Goal: Contribute content: Add original content to the website for others to see

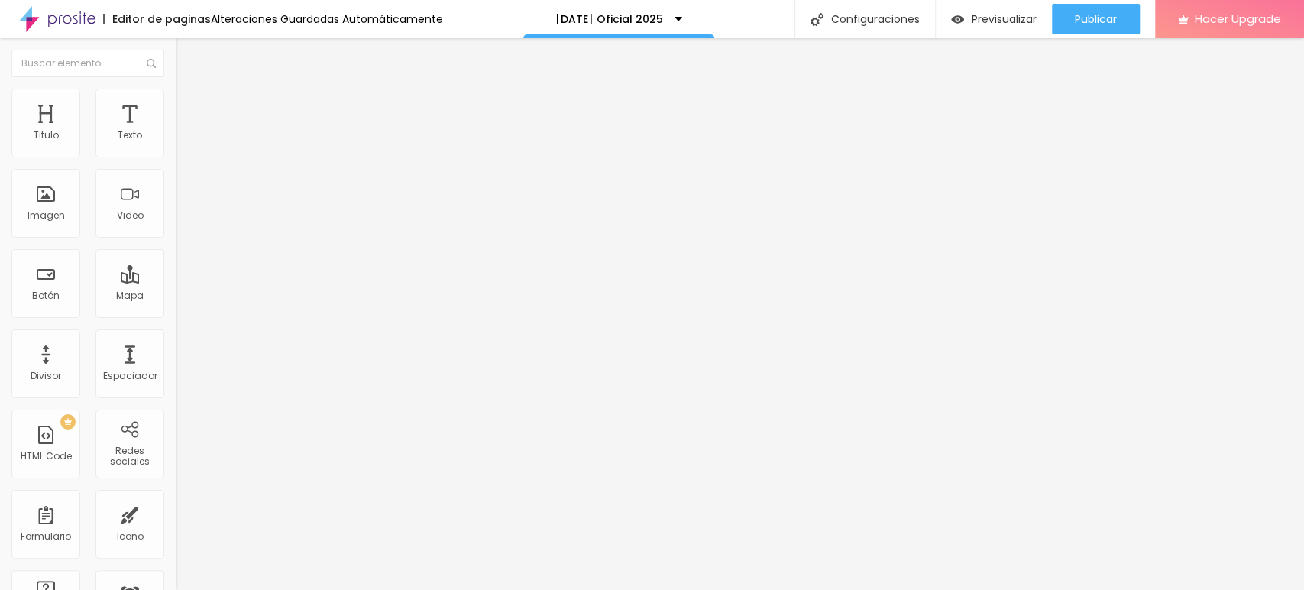
type input "22"
click at [176, 281] on input "range" at bounding box center [225, 287] width 99 height 12
click at [176, 295] on input "22" at bounding box center [204, 303] width 57 height 16
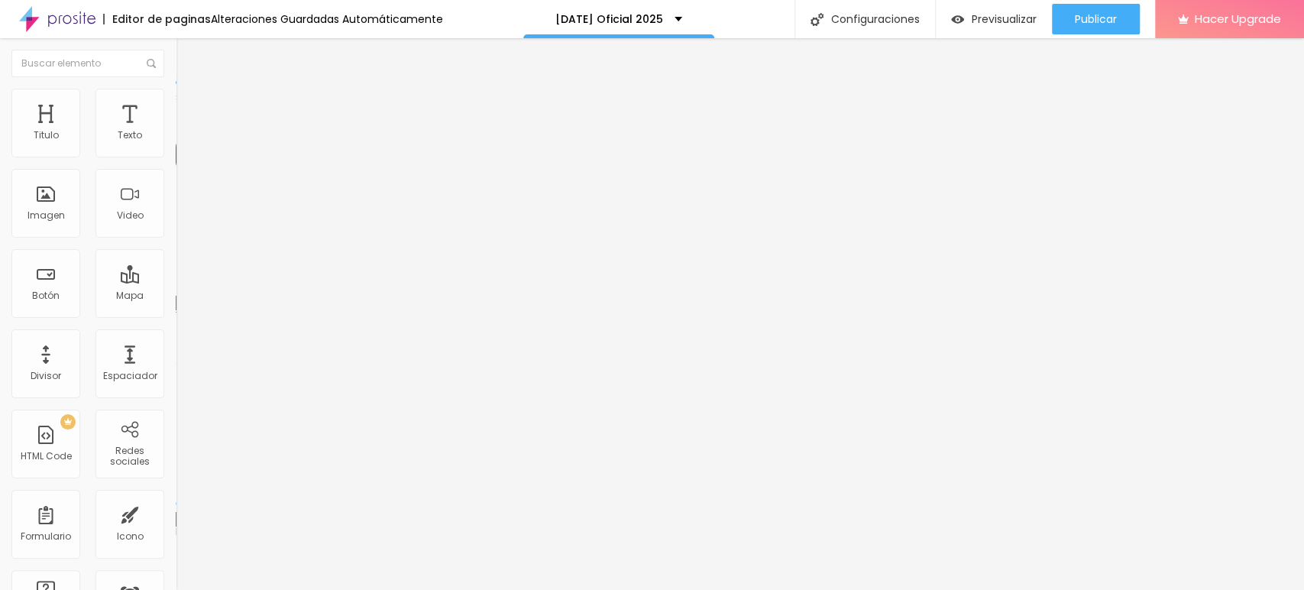
type input "8"
type input "2"
type input "25"
click at [187, 59] on img "button" at bounding box center [193, 56] width 12 height 12
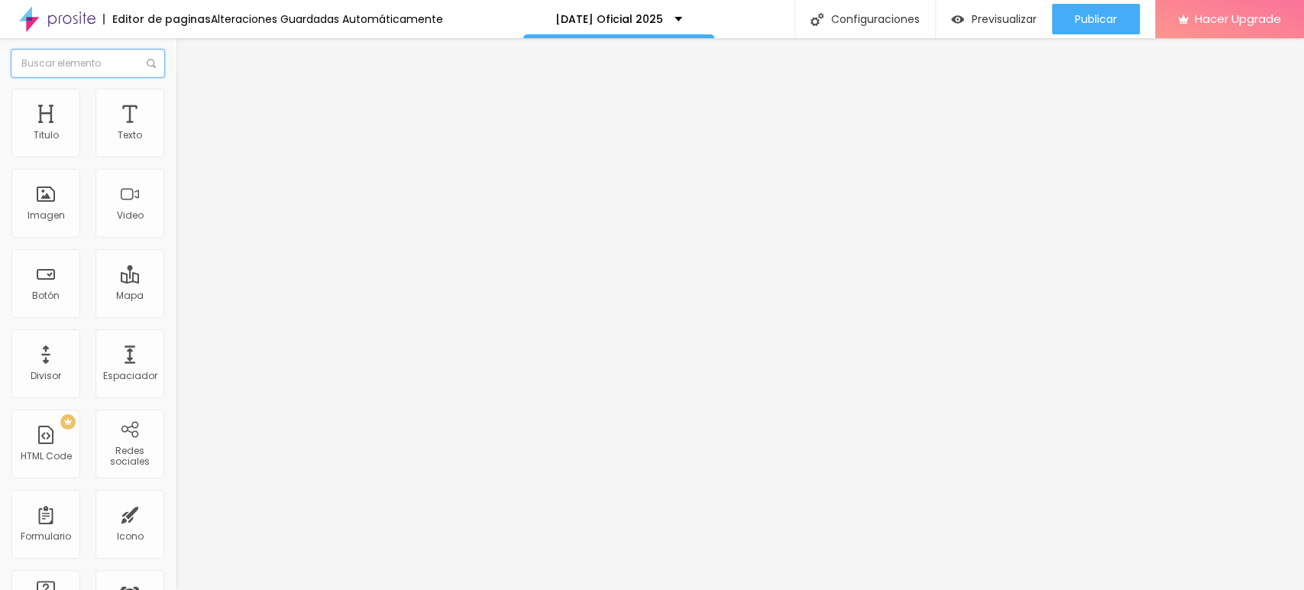
click at [79, 64] on input "text" at bounding box center [87, 63] width 153 height 27
type input "t"
type input "c"
click at [187, 50] on img "button" at bounding box center [193, 56] width 12 height 12
click at [176, 95] on img at bounding box center [183, 96] width 14 height 14
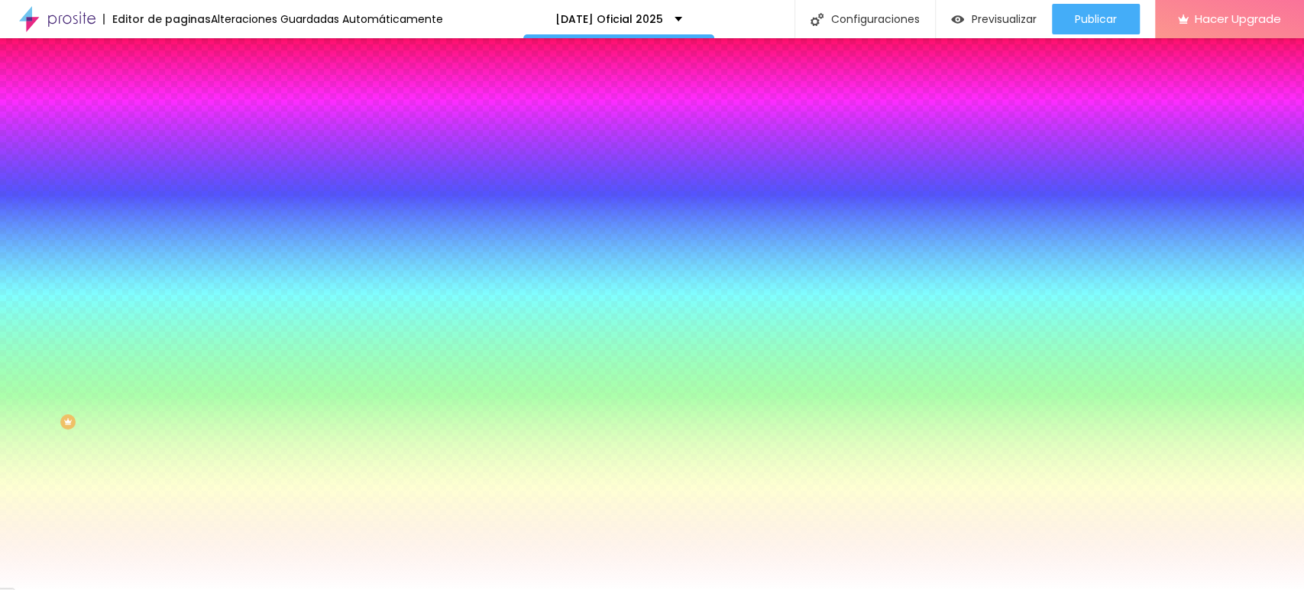
click at [176, 141] on span "Agregar image" at bounding box center [216, 134] width 81 height 13
type input "c"
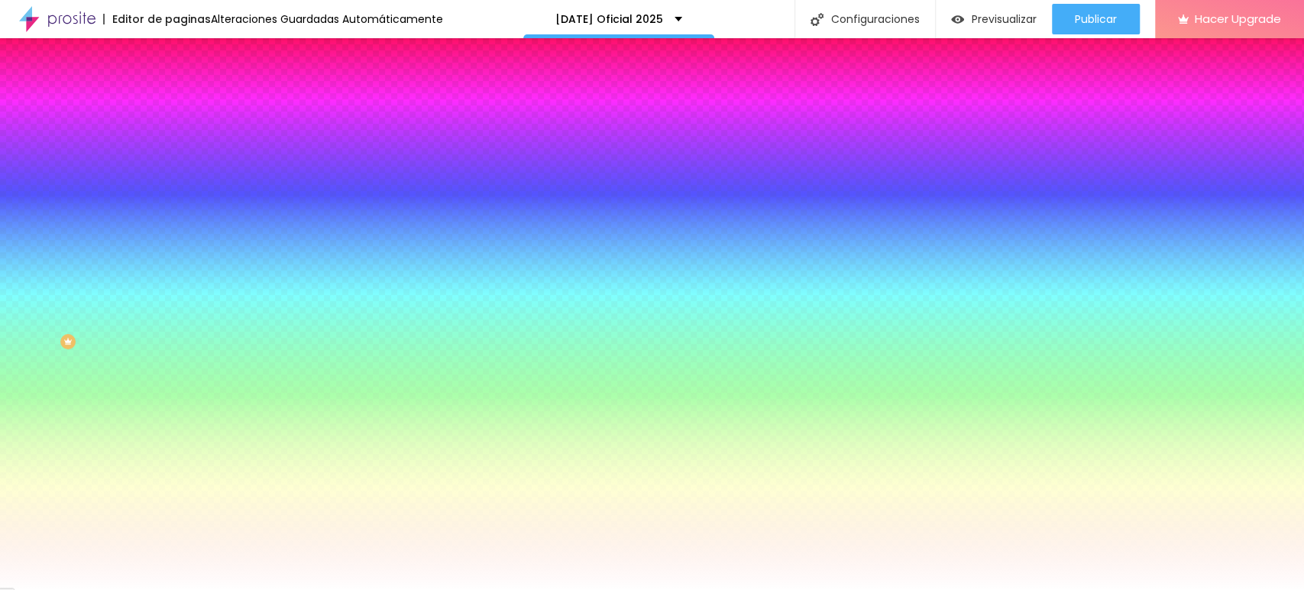
click at [261, 137] on img at bounding box center [265, 132] width 9 height 9
click at [176, 141] on span "Agregar image" at bounding box center [216, 134] width 81 height 13
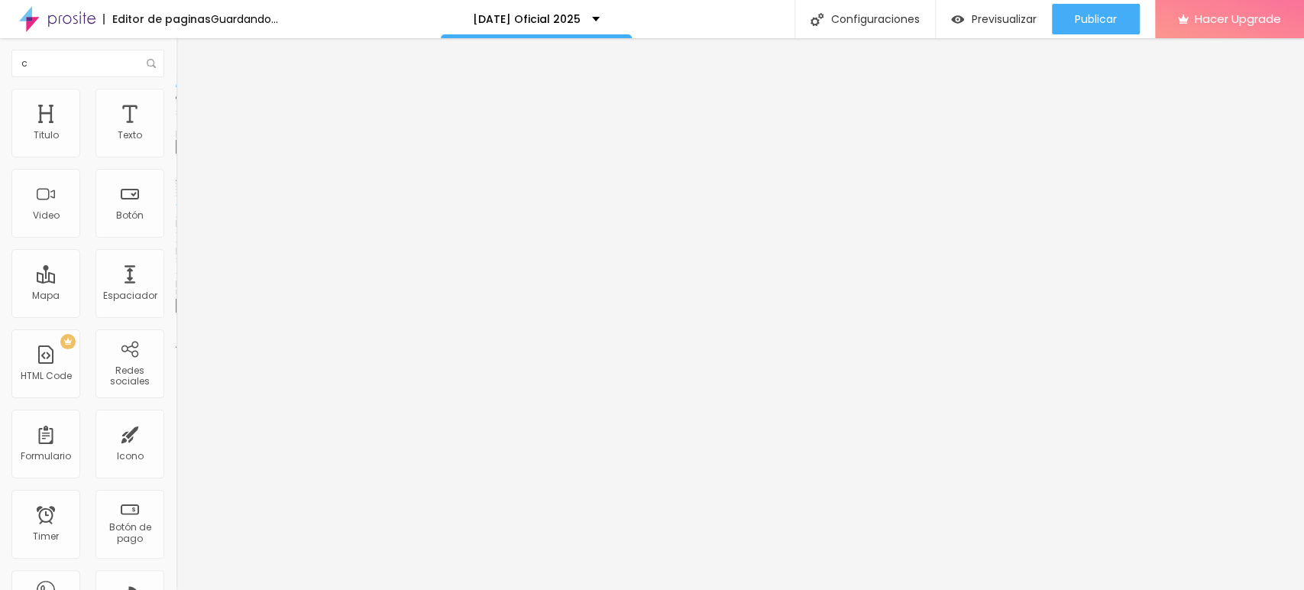
click at [176, 131] on span "Agregar image" at bounding box center [216, 124] width 81 height 13
click at [176, 128] on img at bounding box center [180, 123] width 9 height 9
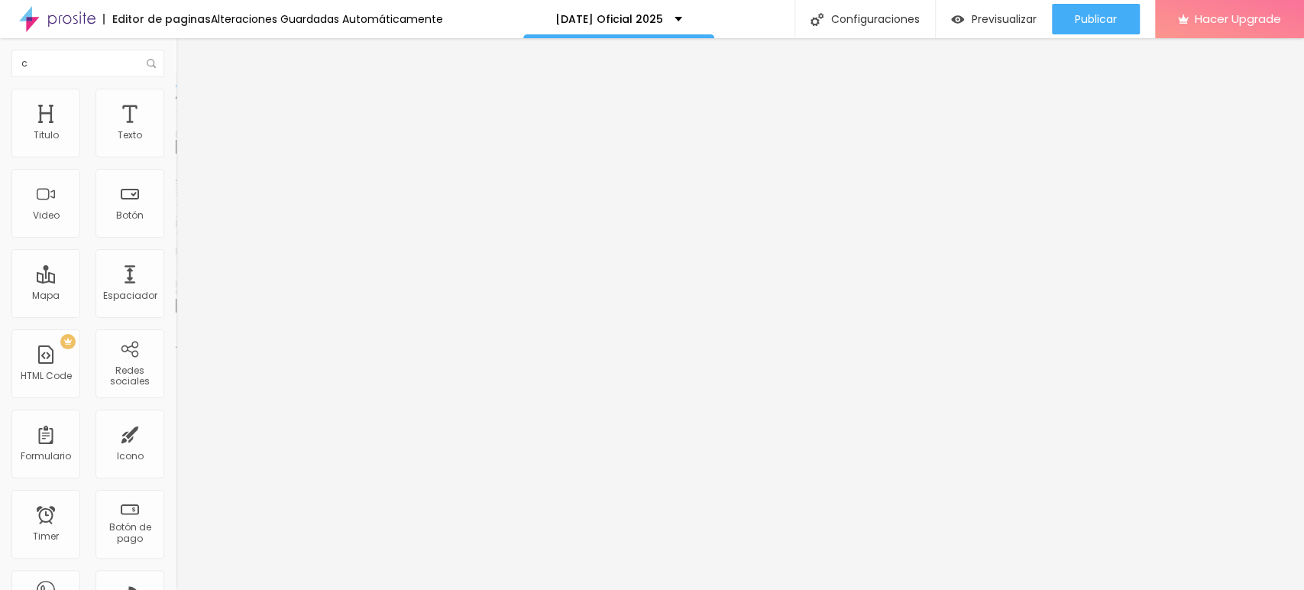
click at [176, 131] on span "Agregar image" at bounding box center [216, 124] width 81 height 13
click at [189, 105] on span "Estilo" at bounding box center [201, 98] width 24 height 13
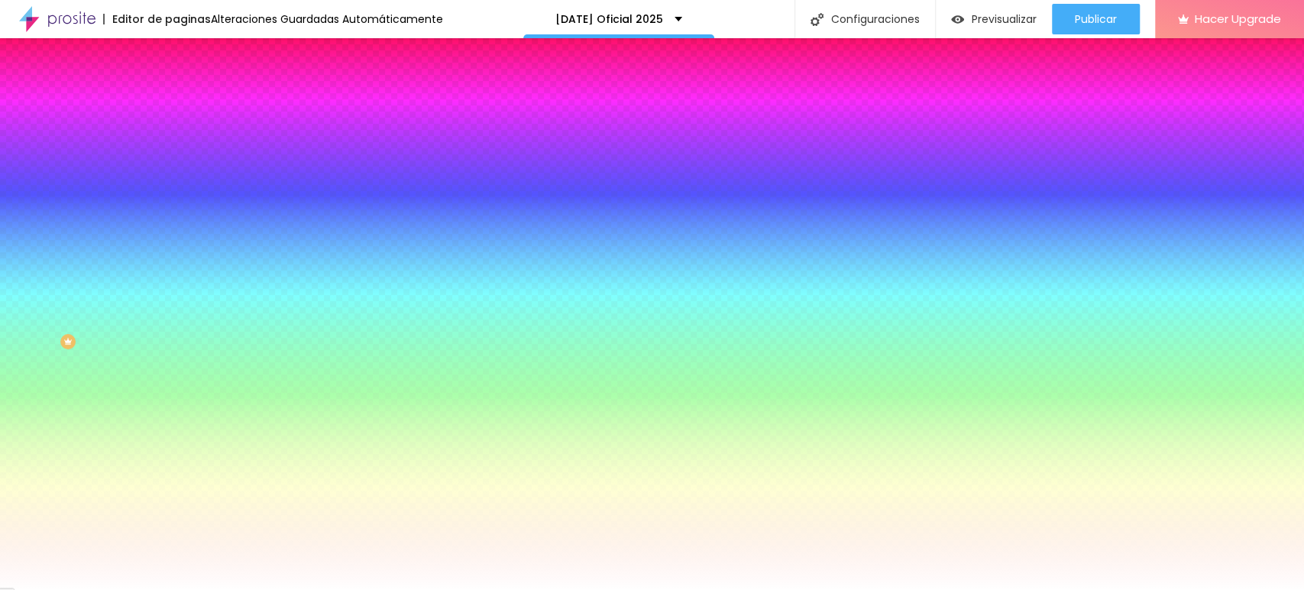
click at [176, 223] on input "#FFFFFF" at bounding box center [267, 215] width 183 height 15
click at [176, 208] on div at bounding box center [264, 208] width 176 height 0
type input "#FFFFFF"
drag, startPoint x: 24, startPoint y: 305, endPoint x: 2, endPoint y: 276, distance: 36.5
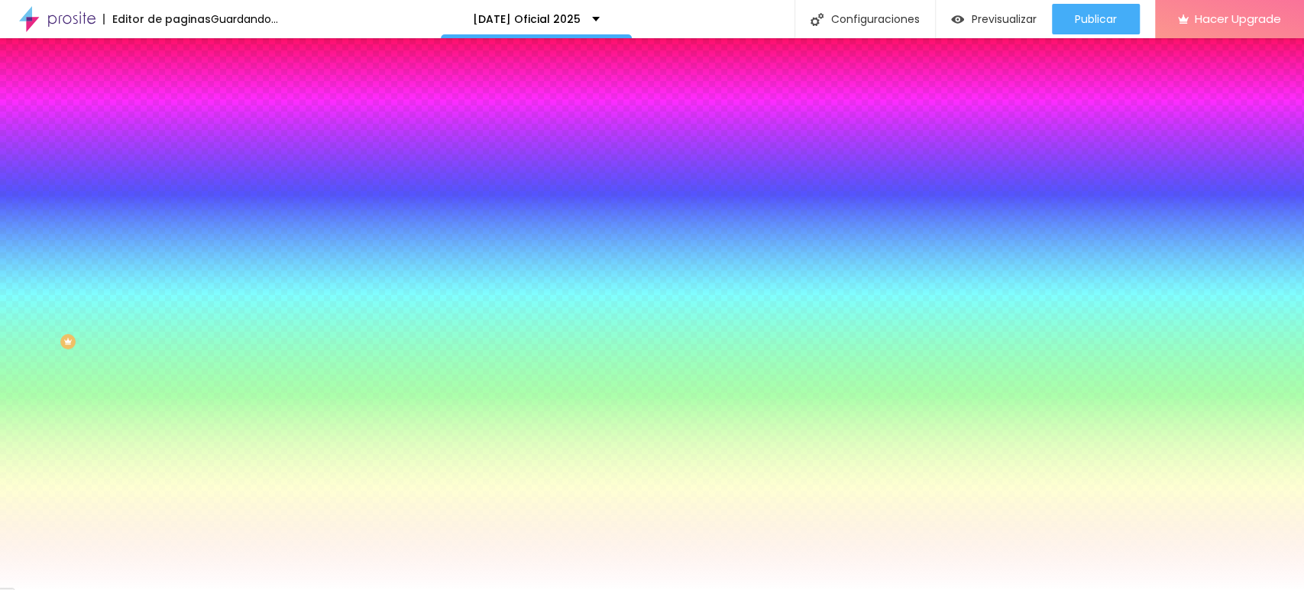
click at [176, 276] on div "Imagen de fondo Agregar image Efecto de imagen Ninguno Ninguno Parallax Color d…" at bounding box center [264, 218] width 176 height 198
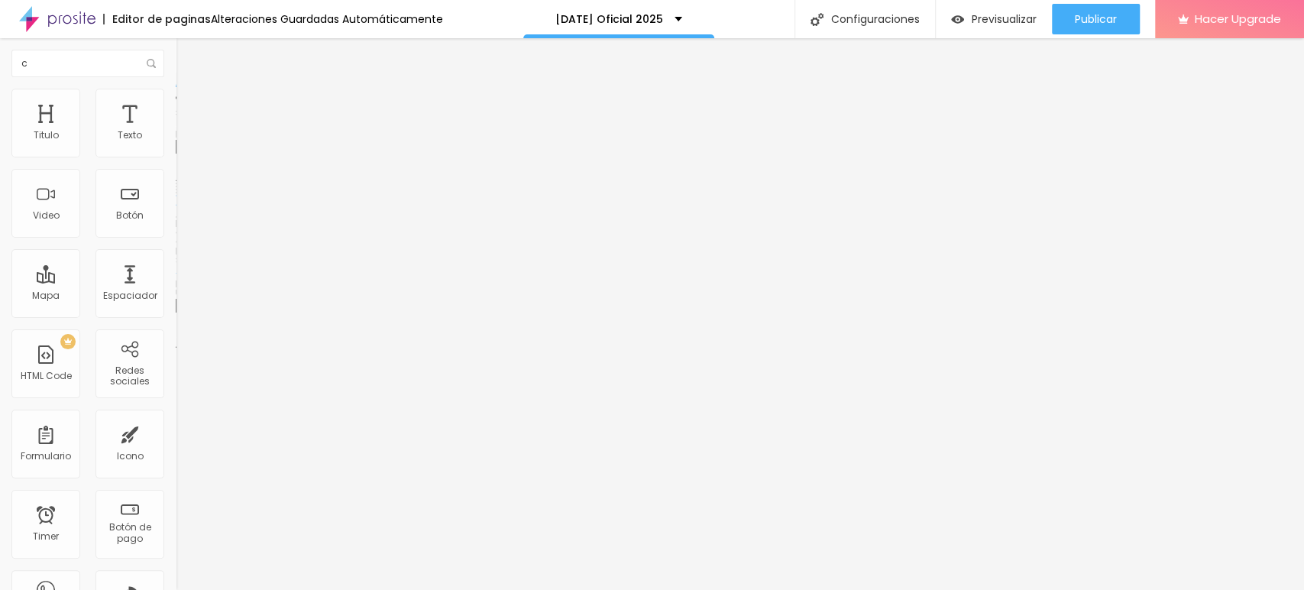
click at [176, 131] on span "Agregar image" at bounding box center [216, 124] width 81 height 13
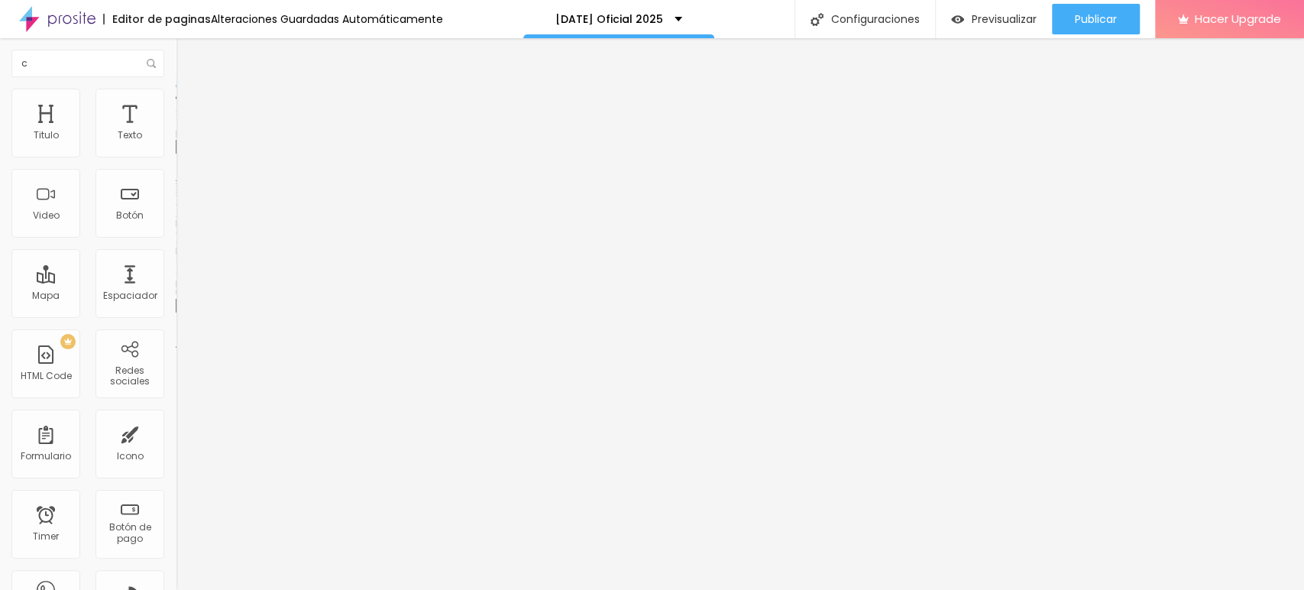
click at [263, 589] on div at bounding box center [652, 599] width 1304 height 0
drag, startPoint x: 106, startPoint y: 169, endPoint x: 21, endPoint y: 170, distance: 85.5
click at [176, 144] on input "Comprar agora" at bounding box center [267, 135] width 183 height 15
type input "Quiero hacer mi seña!"
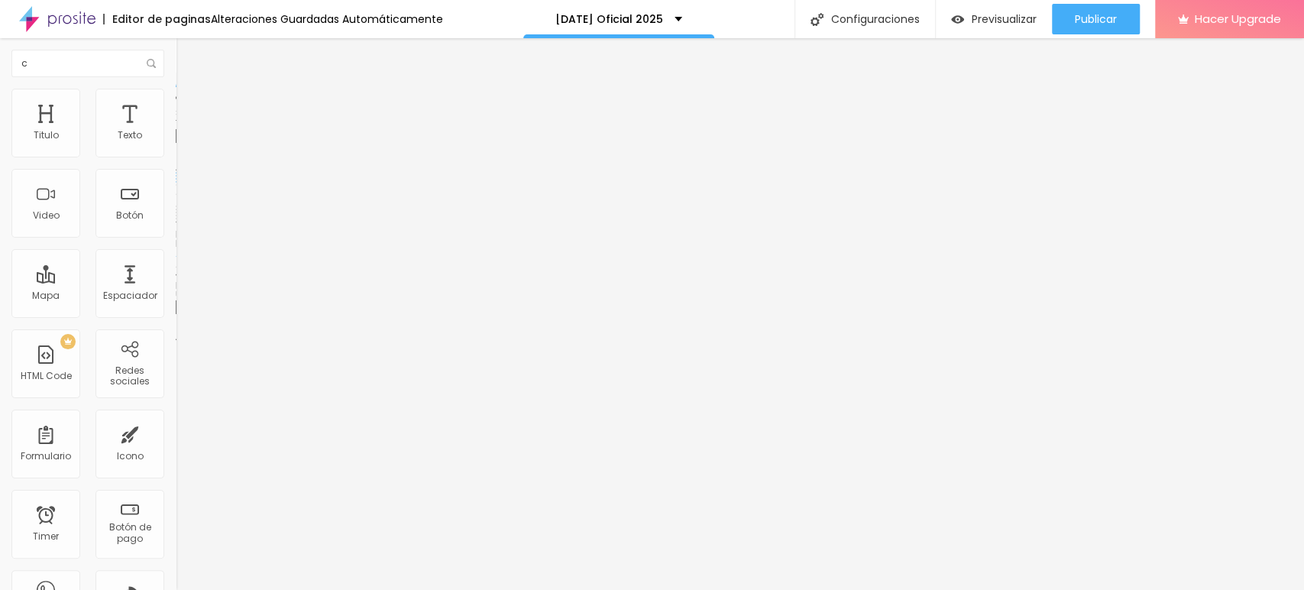
drag, startPoint x: 92, startPoint y: 315, endPoint x: 0, endPoint y: 312, distance: 91.7
click at [176, 312] on div "Texto Quiero hacer mi seña! Alineación Tamaño Normal Pequeno Normal Grande Link…" at bounding box center [264, 230] width 176 height 222
type input "[DOMAIN_NAME][URL][PHONE_NUMBER]"
click at [176, 425] on div "Editar Botón Contenido Estilo Avanzado Texto Quiero hacer mi seña! Alineación T…" at bounding box center [264, 313] width 176 height 551
click at [189, 105] on span "Estilo" at bounding box center [201, 98] width 24 height 13
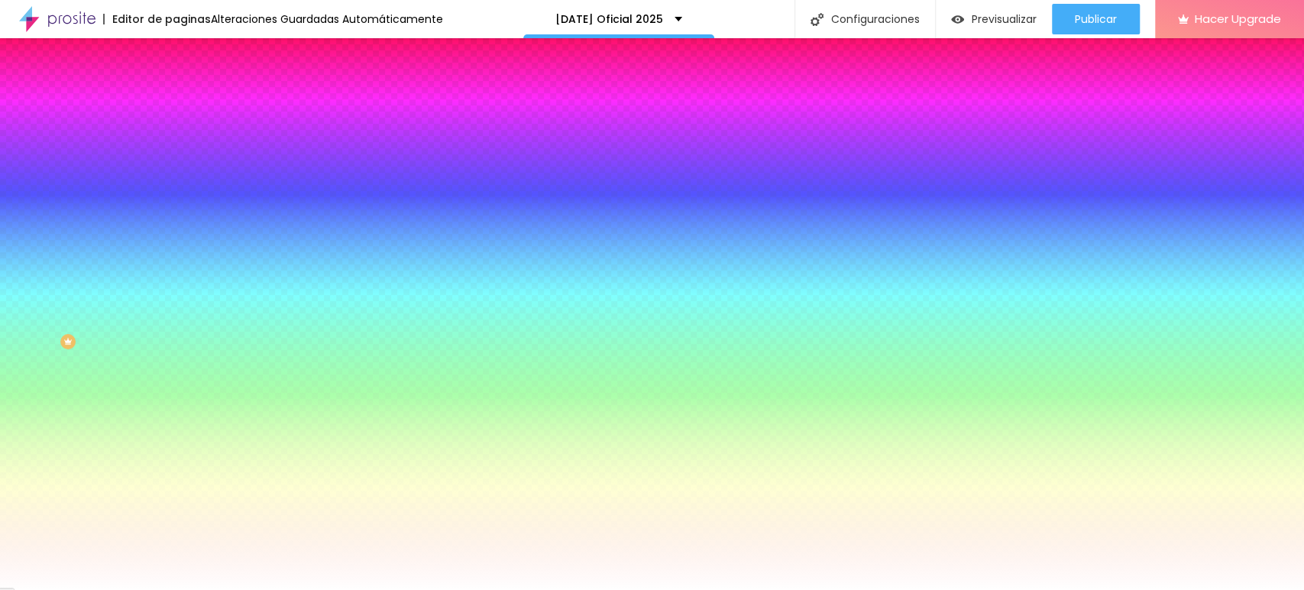
click at [176, 151] on input "#FFFFFF" at bounding box center [267, 153] width 183 height 15
click at [176, 146] on div at bounding box center [264, 146] width 176 height 0
type input "#FF0000"
drag, startPoint x: 116, startPoint y: 178, endPoint x: 150, endPoint y: 148, distance: 45.5
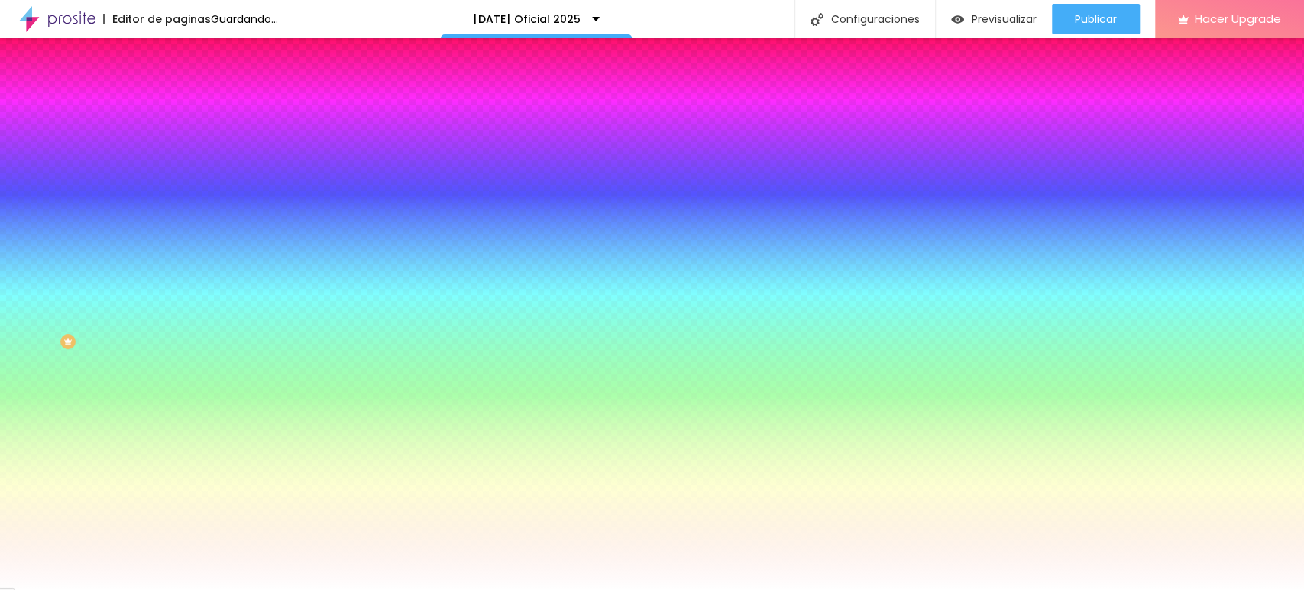
click at [176, 148] on div "Color del fundo Restablecer #FF0000" at bounding box center [264, 140] width 176 height 42
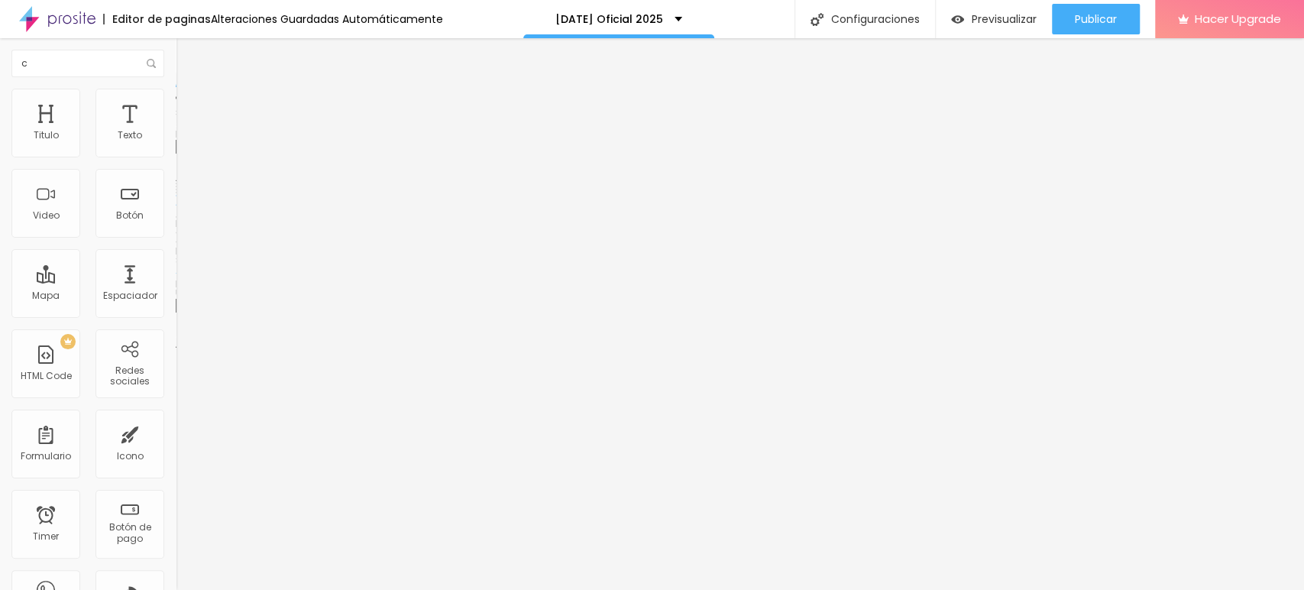
click at [189, 105] on span "Estilo" at bounding box center [201, 98] width 24 height 13
click at [189, 108] on span "Avanzado" at bounding box center [213, 114] width 49 height 13
click at [176, 87] on img at bounding box center [183, 80] width 14 height 14
click at [187, 56] on div "Editar Seccion" at bounding box center [236, 56] width 99 height 12
click at [187, 60] on img "button" at bounding box center [193, 56] width 12 height 12
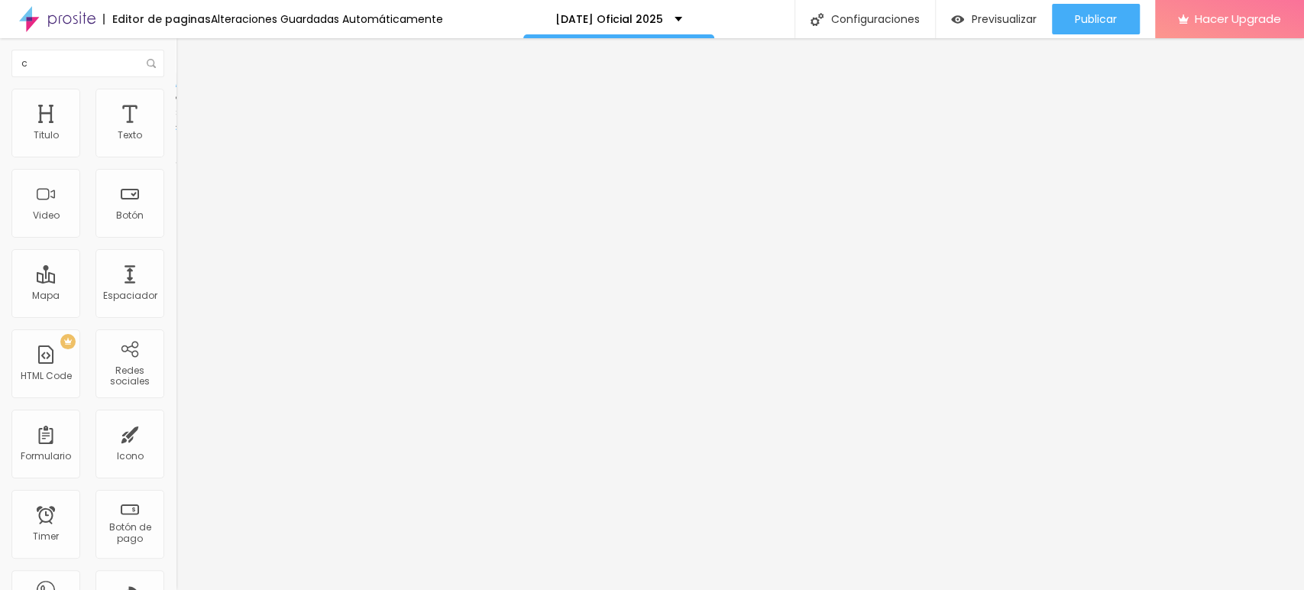
click at [176, 89] on img at bounding box center [183, 96] width 14 height 14
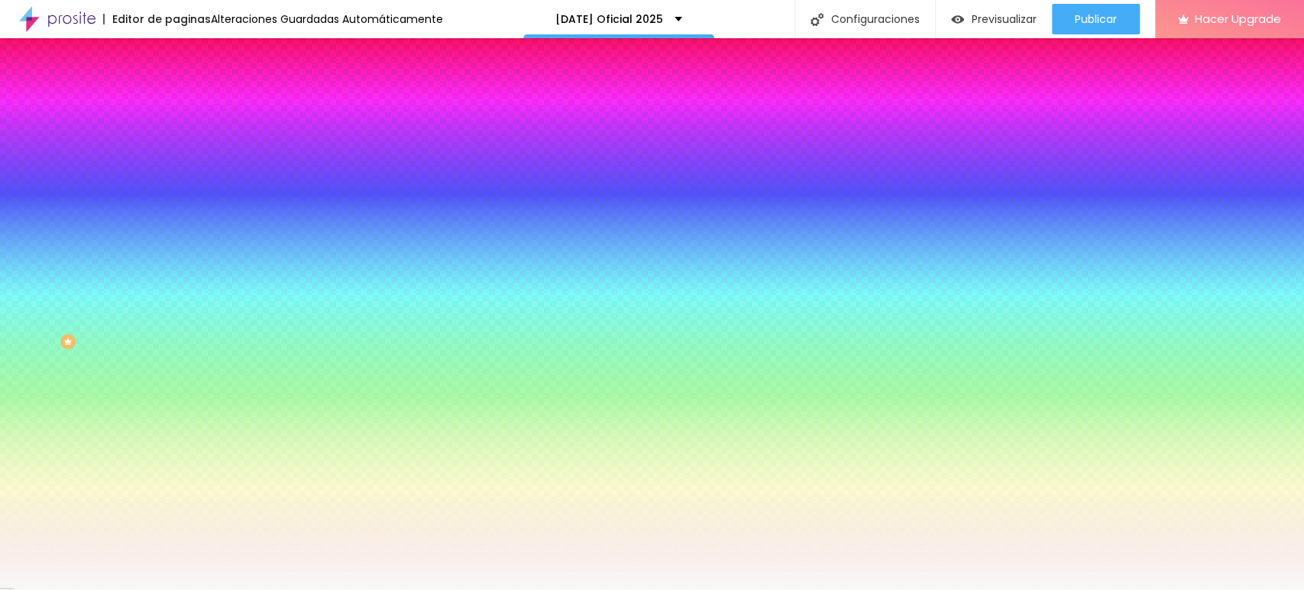
click at [176, 87] on img at bounding box center [183, 80] width 14 height 14
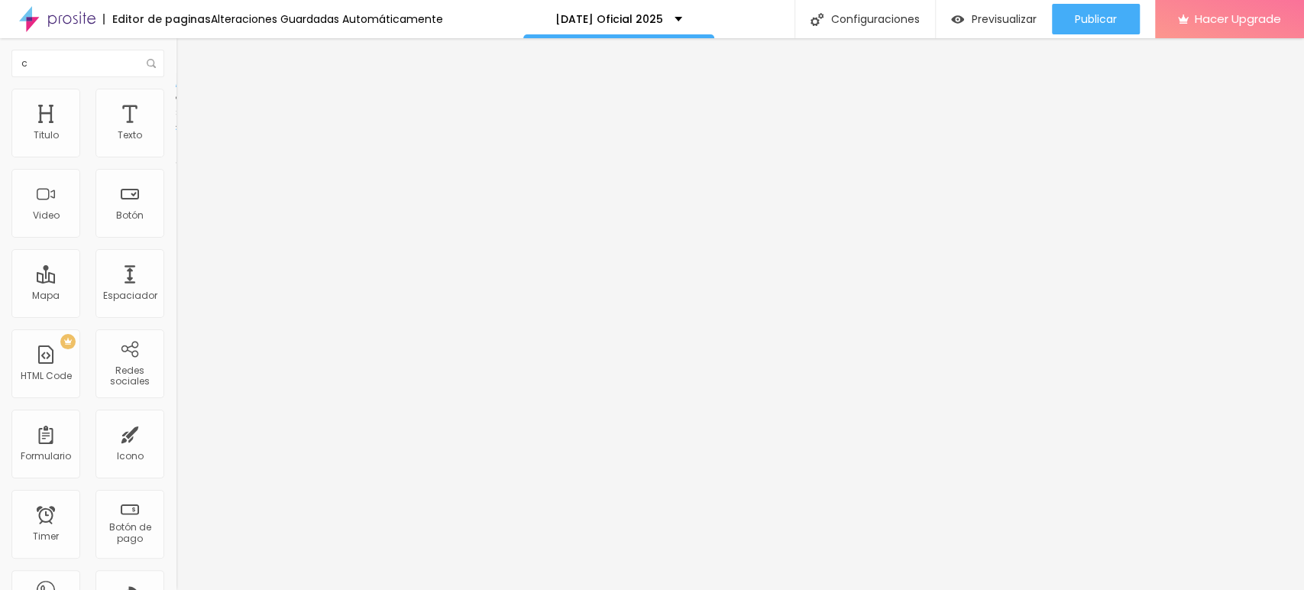
click at [176, 63] on button "Editar Coluna" at bounding box center [264, 55] width 176 height 35
click at [187, 60] on img "button" at bounding box center [193, 56] width 12 height 12
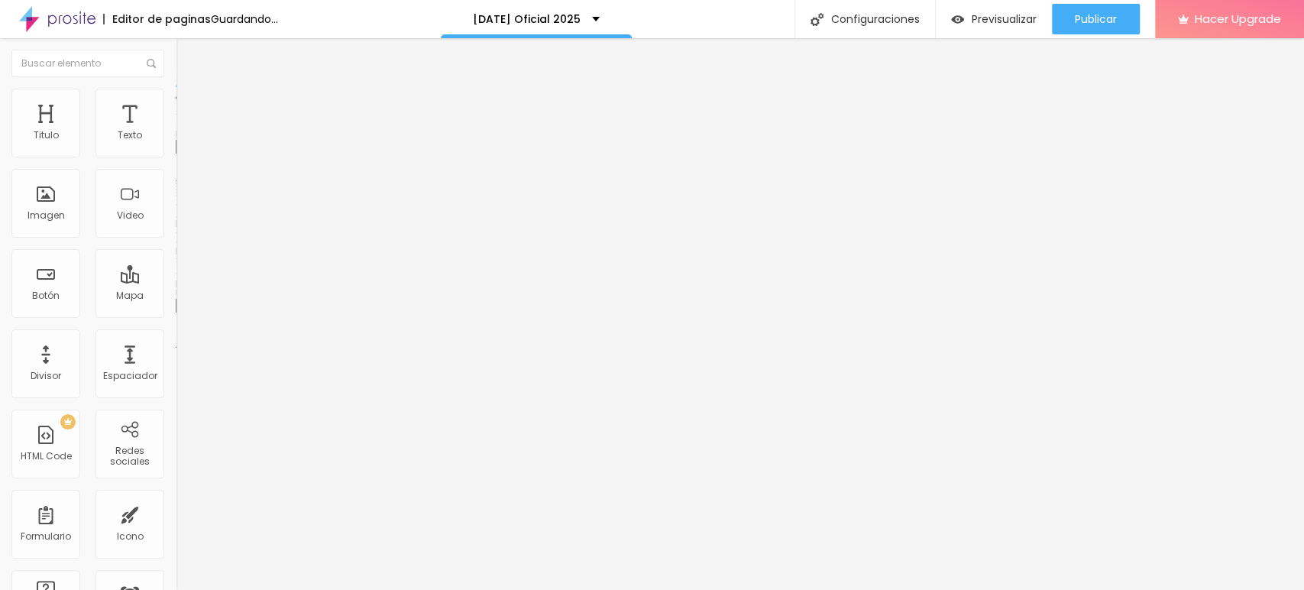
click at [176, 131] on span "Cambiar image" at bounding box center [219, 124] width 86 height 13
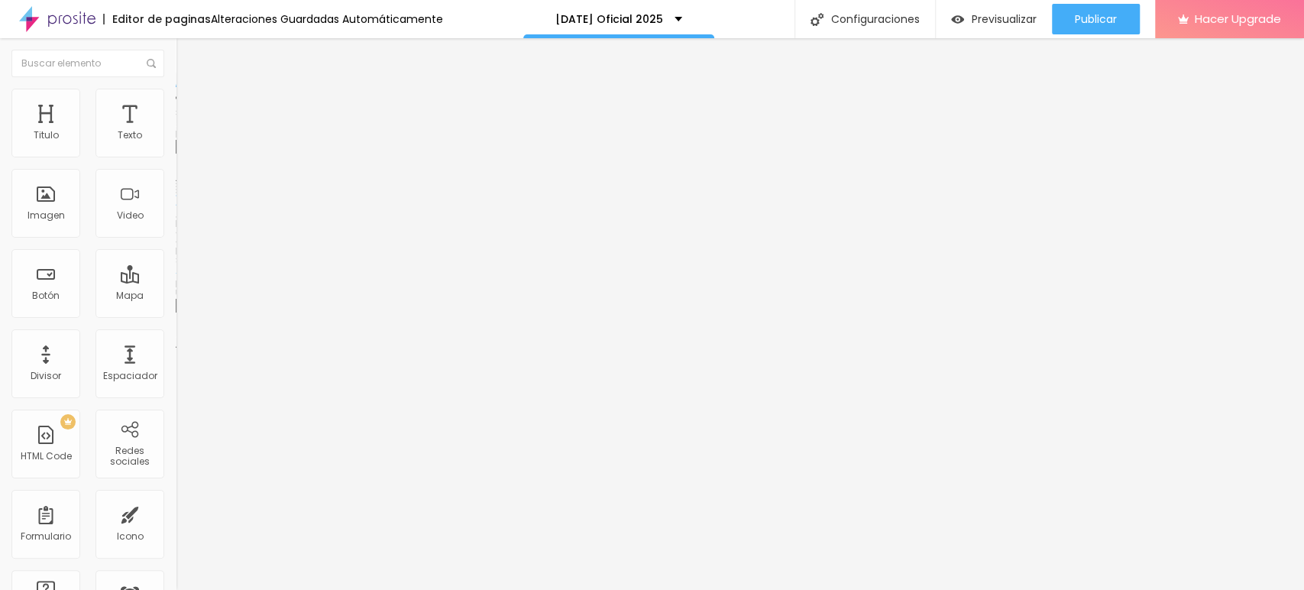
click at [176, 131] on span "Cambiar image" at bounding box center [219, 124] width 86 height 13
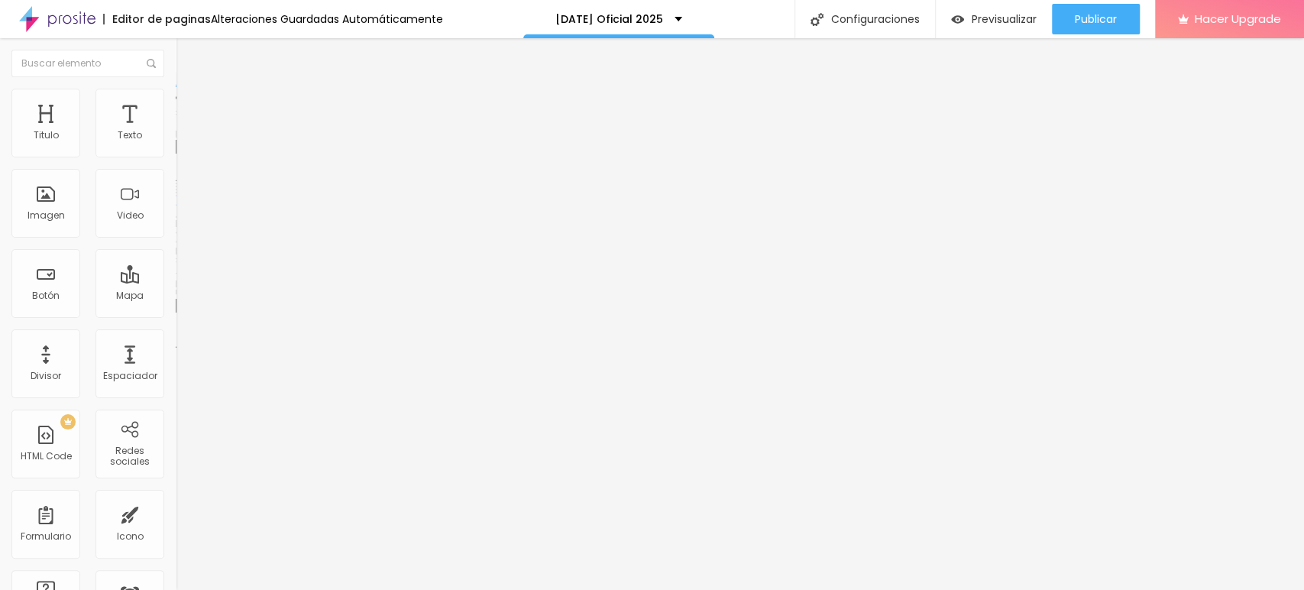
click at [176, 131] on span "Cambiar image" at bounding box center [219, 124] width 86 height 13
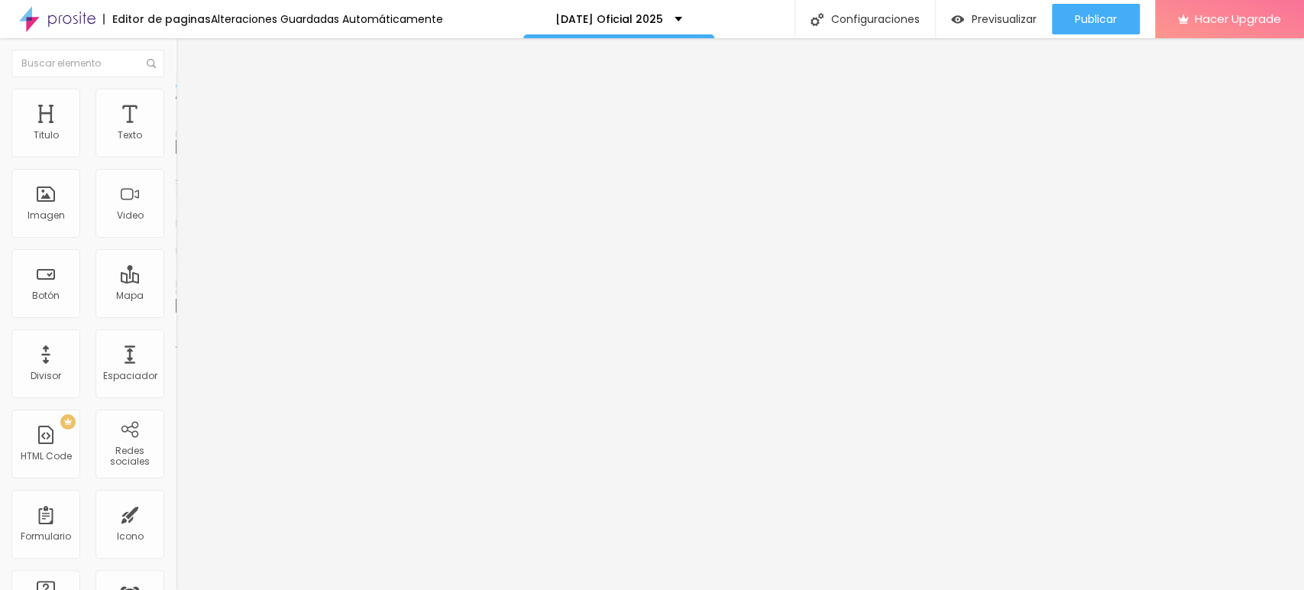
click at [176, 131] on span "Cambiar image" at bounding box center [219, 124] width 86 height 13
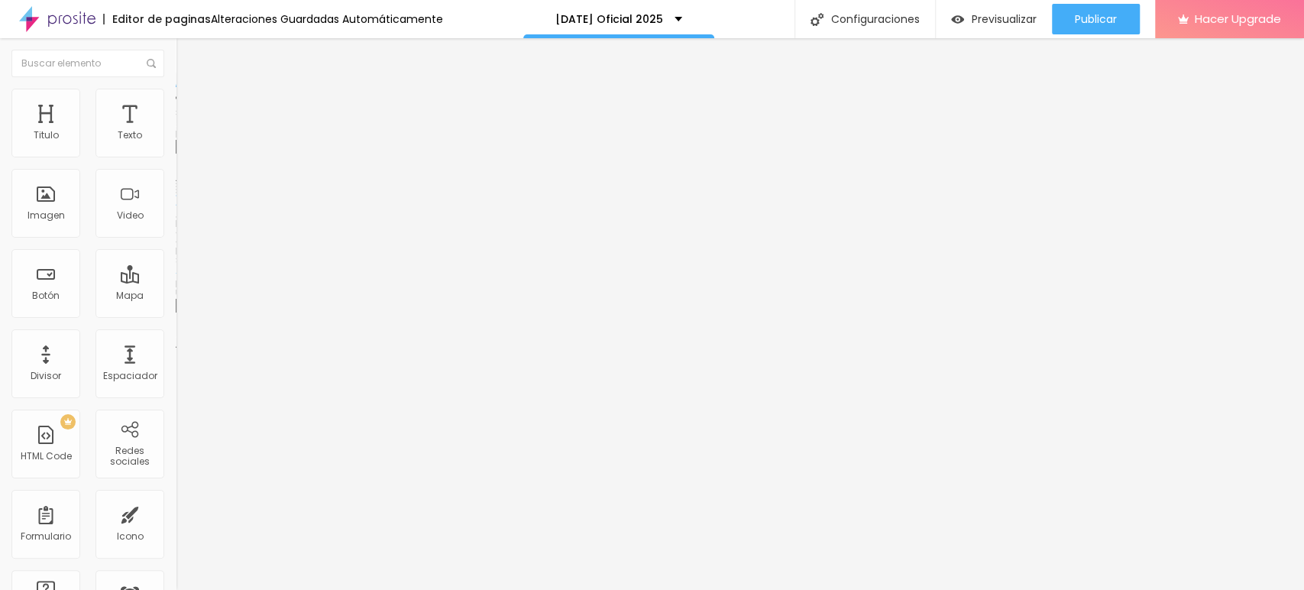
click at [187, 55] on img "button" at bounding box center [193, 56] width 12 height 12
click at [176, 99] on li "Estilo" at bounding box center [264, 96] width 176 height 15
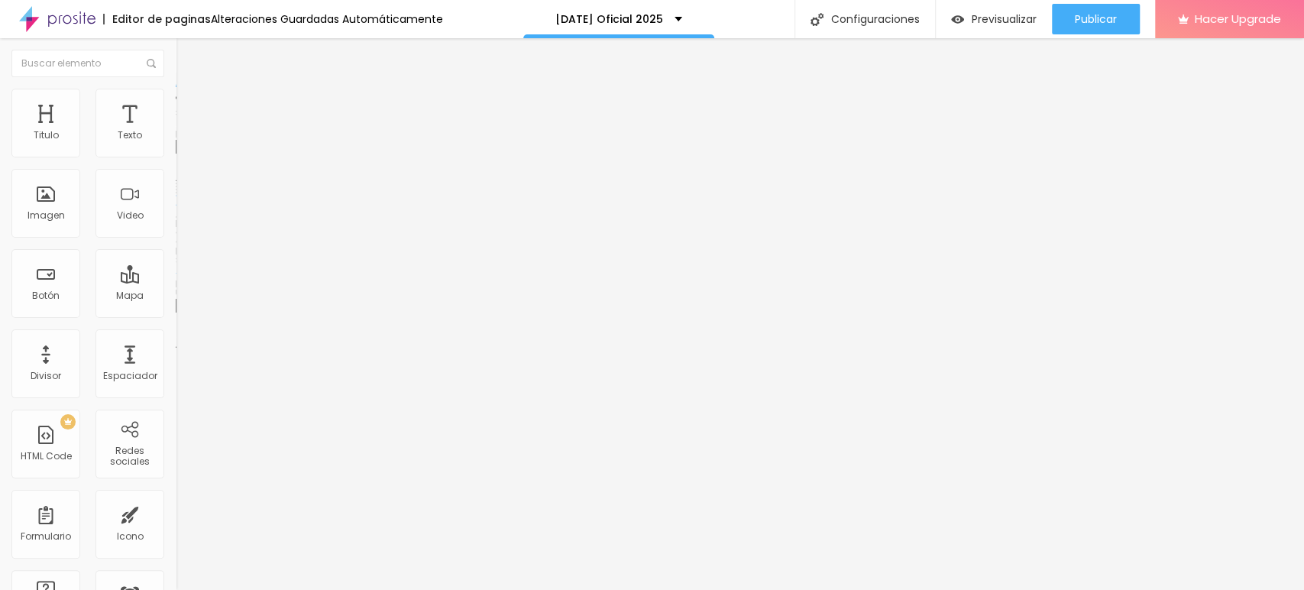
click at [176, 131] on span "Agregar image" at bounding box center [216, 124] width 81 height 13
